Goal: Information Seeking & Learning: Learn about a topic

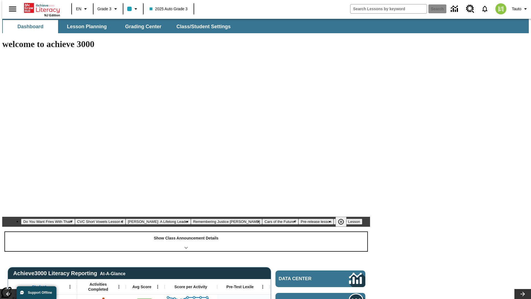
click at [186, 232] on div "Show Class Announcement Details" at bounding box center [186, 241] width 362 height 19
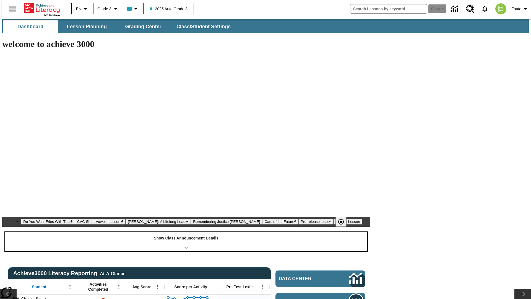
click at [186, 232] on div "Show Class Announcement Details" at bounding box center [186, 241] width 362 height 19
